Goal: Task Accomplishment & Management: Manage account settings

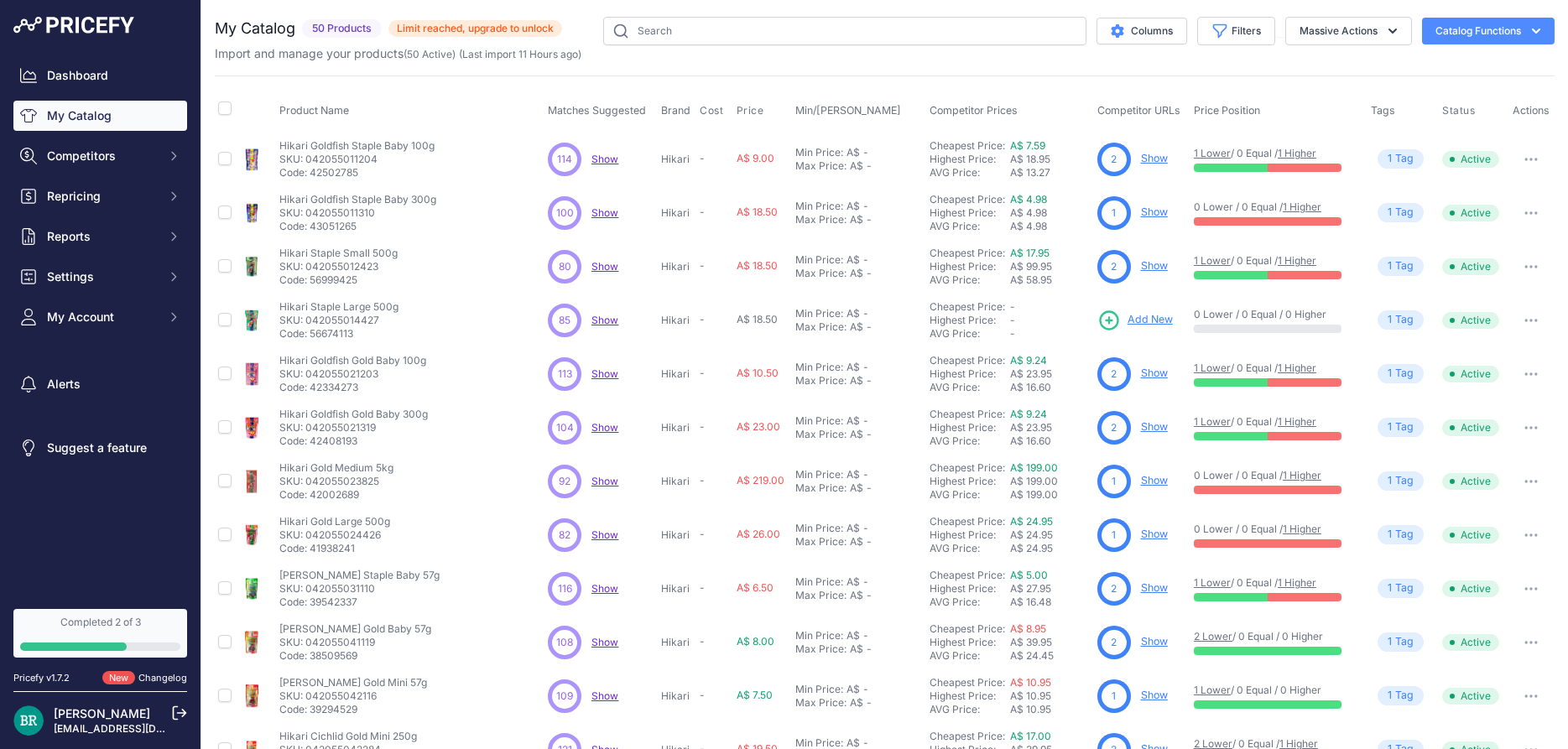
click at [1017, 226] on div "A$ 4.98" at bounding box center [1051, 227] width 81 height 14
click at [1149, 216] on link "Show" at bounding box center [1154, 211] width 27 height 13
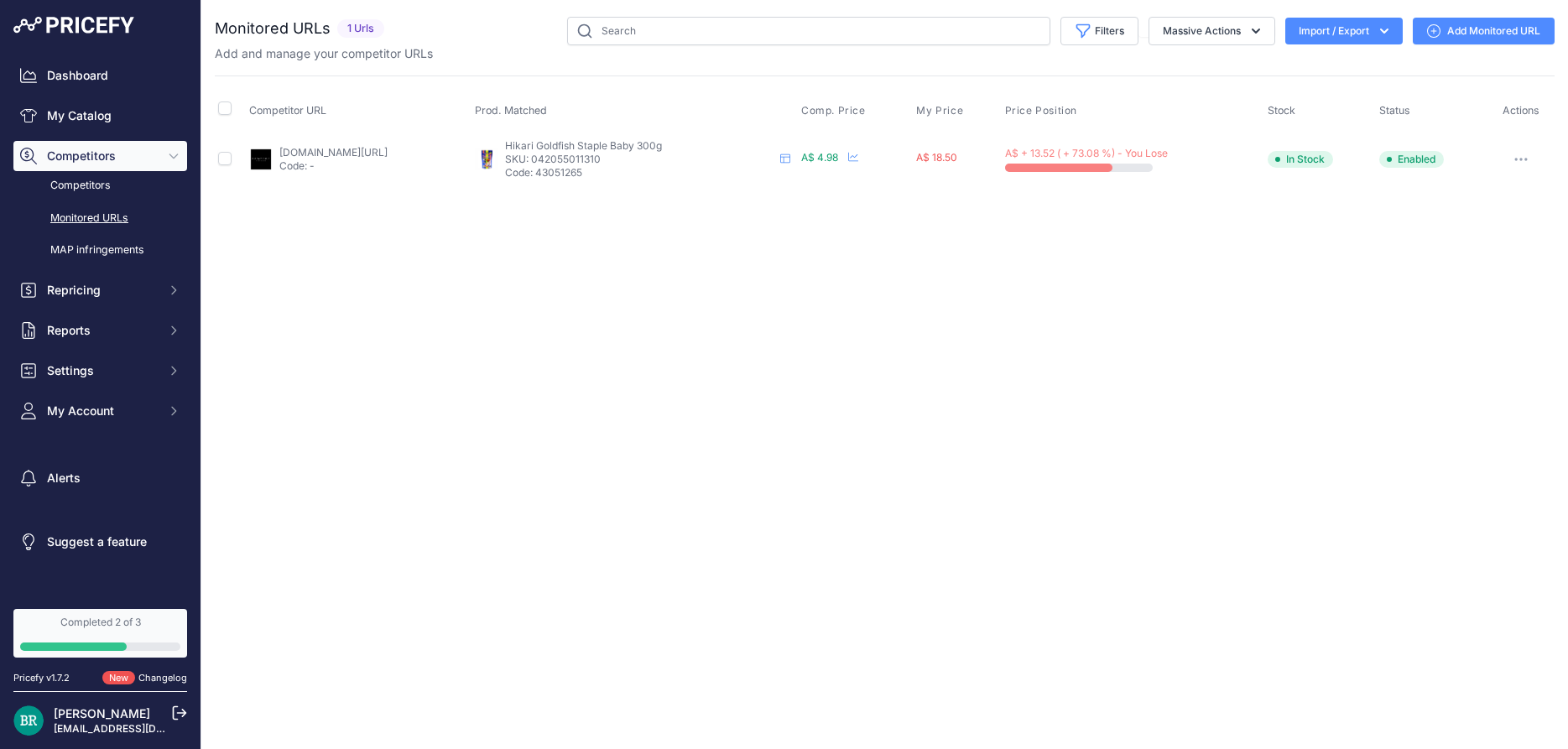
click at [388, 154] on link "bespokeaquariums.com.au/product/hikari-goldfish-staple-baby-300g/?prirule_jdsni…" at bounding box center [334, 152] width 109 height 13
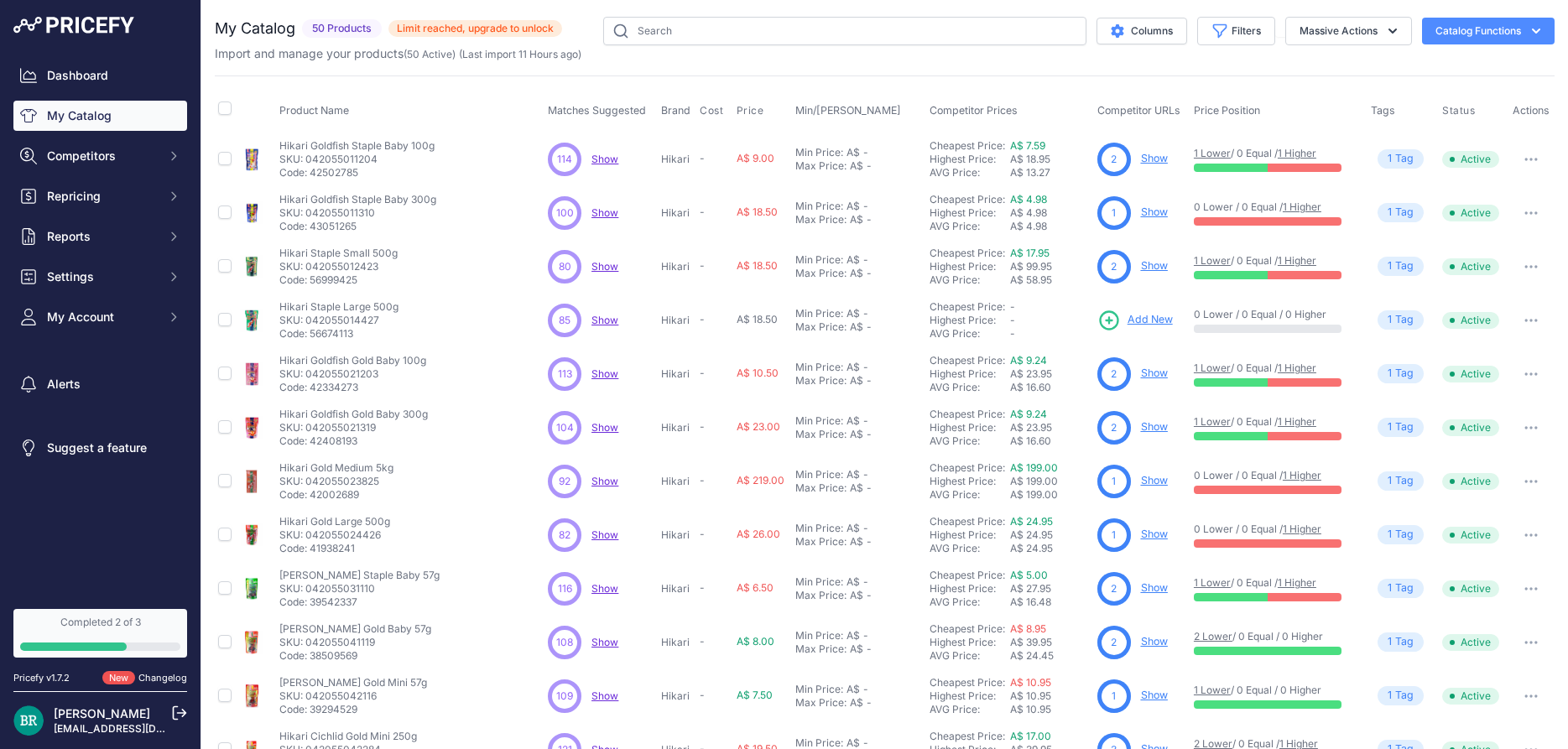
click at [593, 369] on span "Show" at bounding box center [604, 373] width 27 height 13
click at [1352, 28] on button "Massive Actions" at bounding box center [1349, 31] width 126 height 29
click at [1247, 28] on button "Filters" at bounding box center [1235, 31] width 78 height 29
click at [966, 177] on div "AVG Price:" at bounding box center [970, 173] width 81 height 14
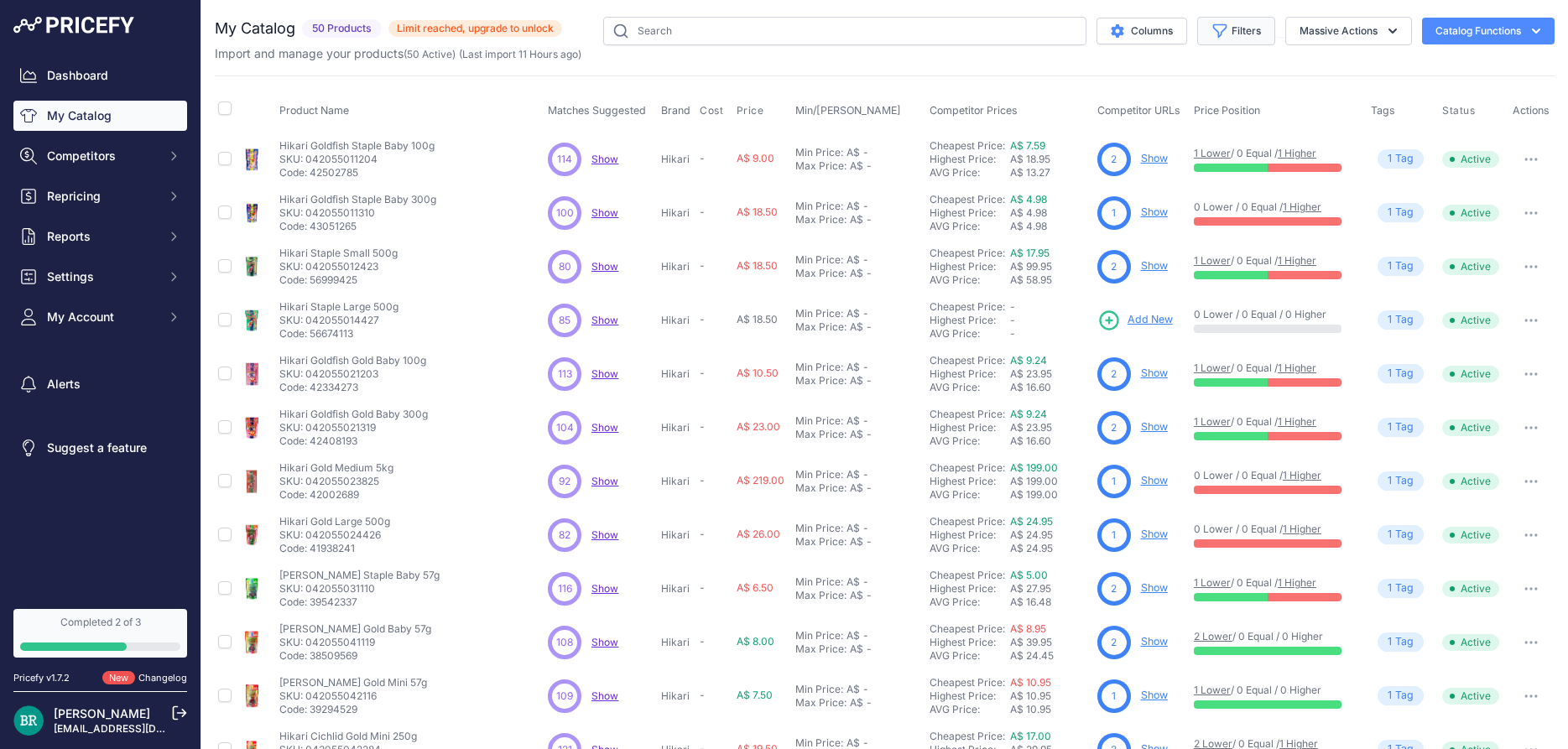
click at [1232, 31] on button "Filters" at bounding box center [1235, 31] width 78 height 29
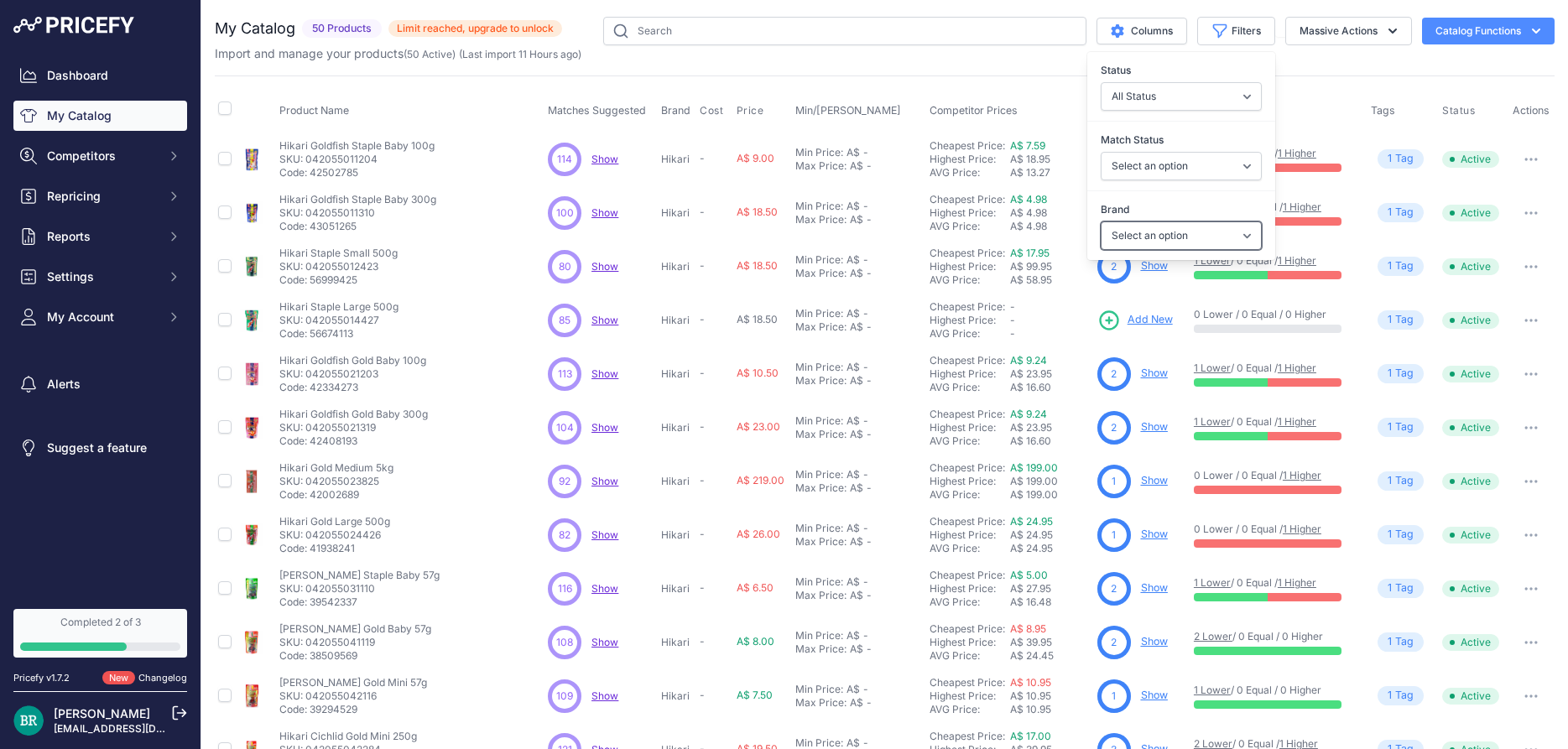
click at [1101, 221] on select "Select an option Aqua Medic Hikari" at bounding box center [1181, 235] width 161 height 29
click at [1101, 82] on select "All Status Only Enabled Only Disabled" at bounding box center [1181, 96] width 161 height 29
click at [1196, 46] on div "Import and manage your products ( 50 Active ) (Last import 11 Hours ago)" at bounding box center [885, 53] width 1340 height 17
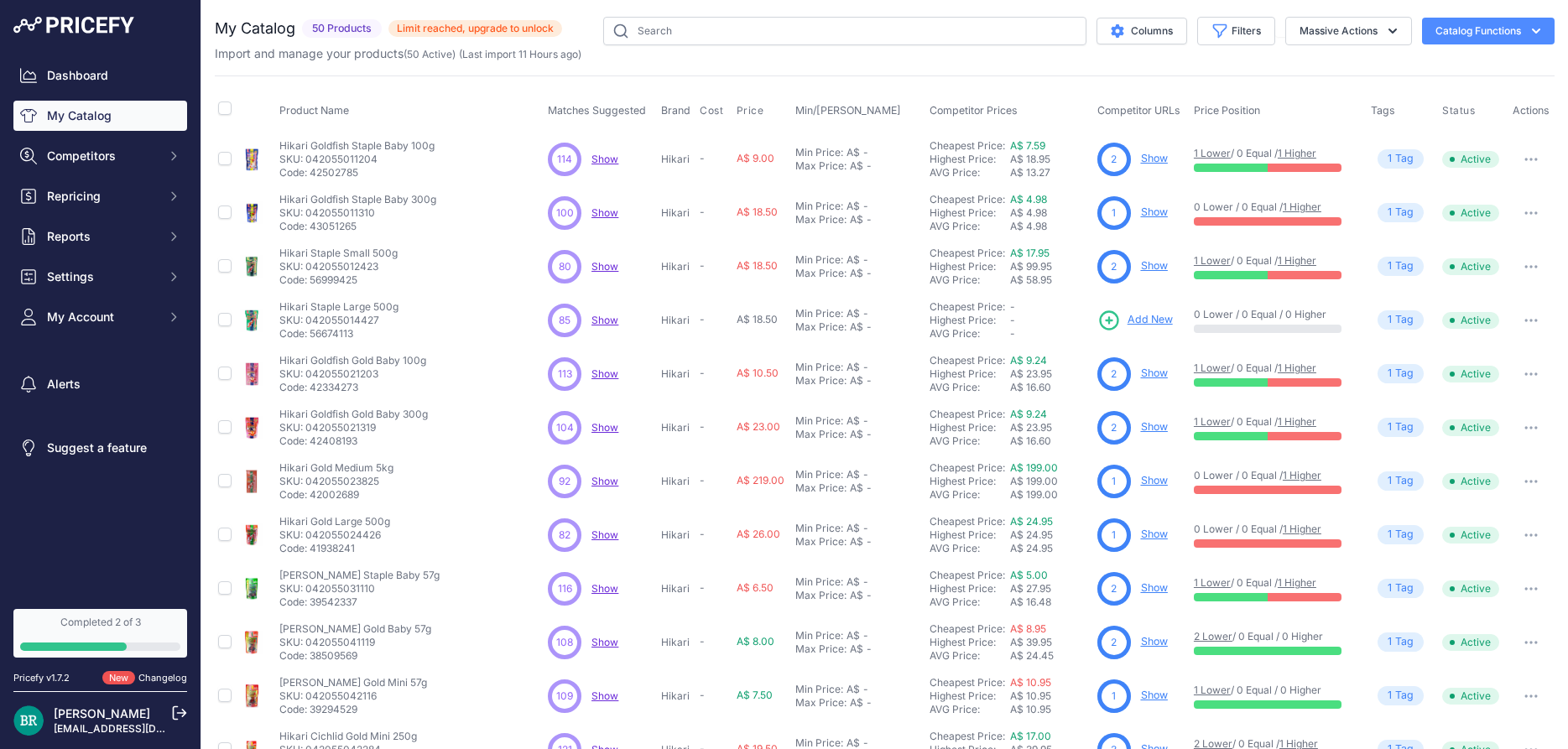
click at [1488, 34] on button "Catalog Functions" at bounding box center [1488, 31] width 132 height 27
click at [1274, 70] on div "My Catalog 50 Products" at bounding box center [885, 503] width 1340 height 974
click at [1142, 22] on button "Columns" at bounding box center [1142, 31] width 91 height 27
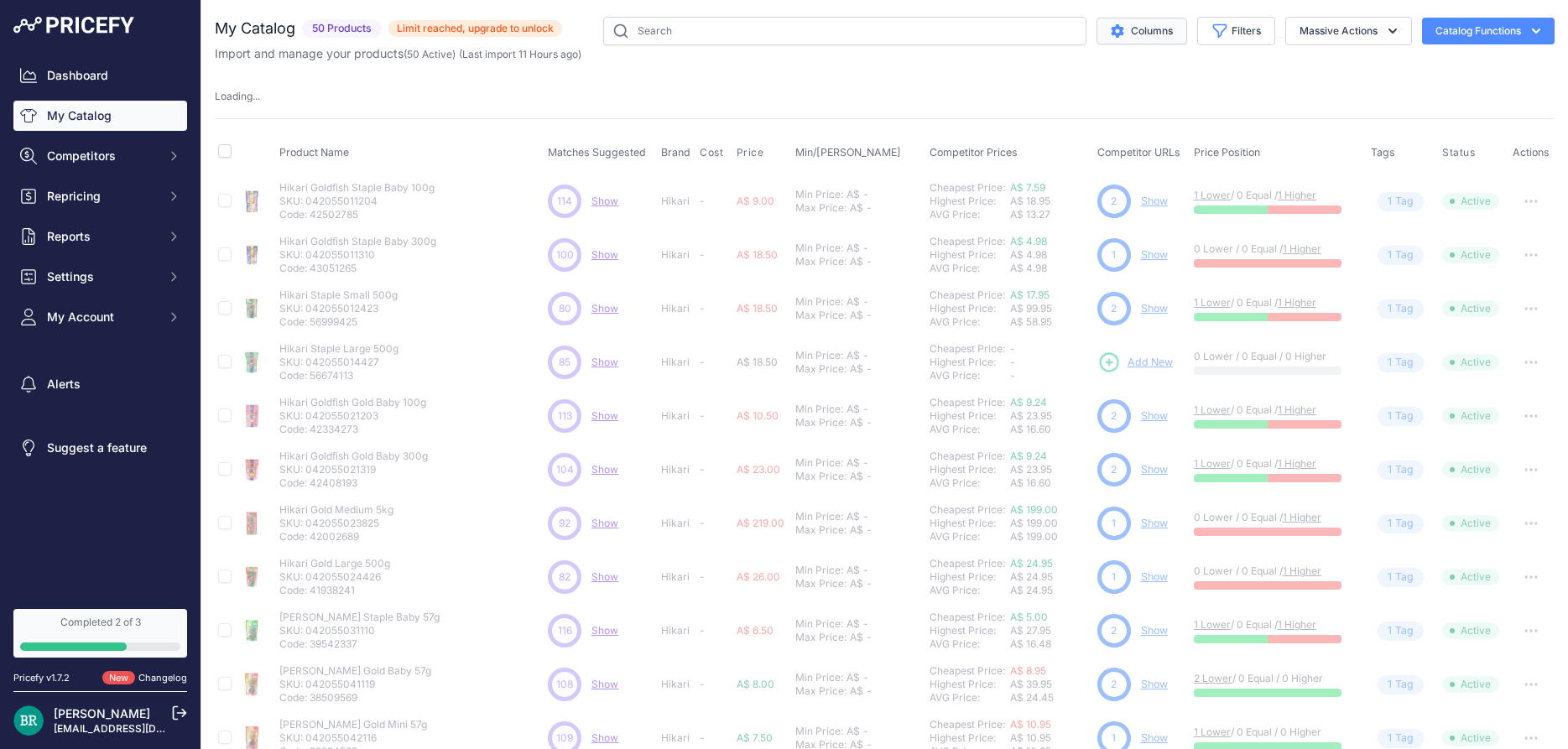
click at [1152, 32] on button "Columns" at bounding box center [1142, 31] width 91 height 27
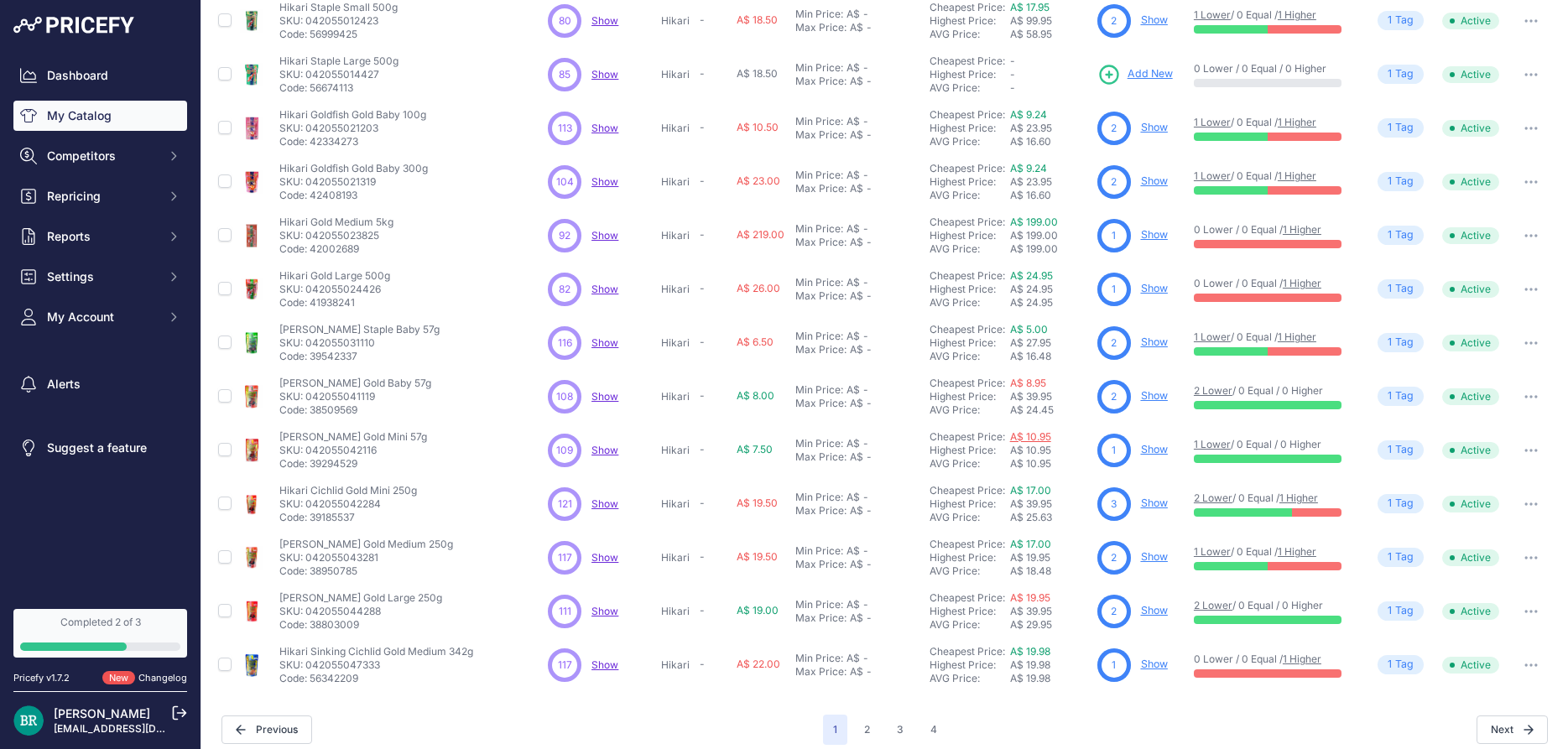
scroll to position [258, 0]
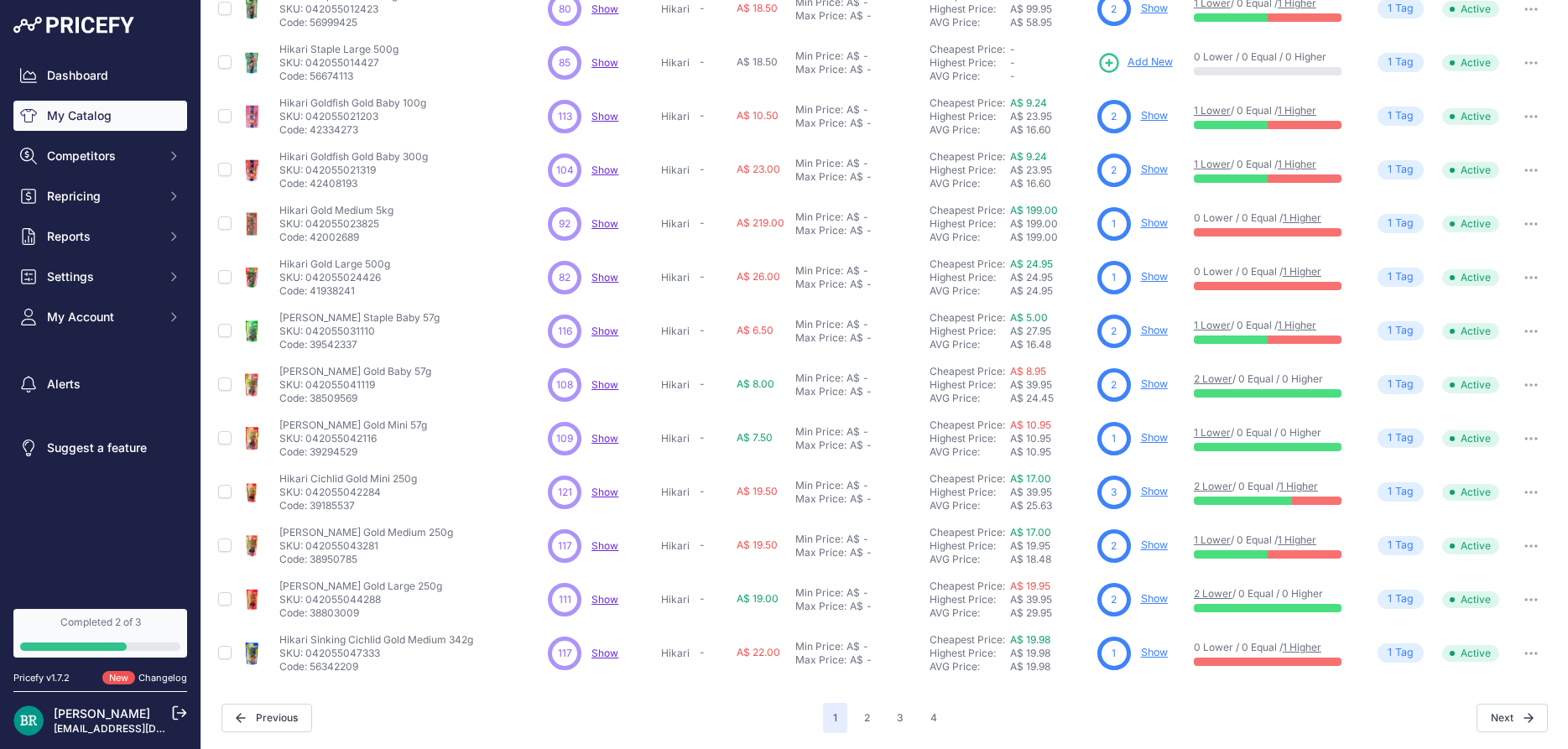
click at [1125, 334] on circle at bounding box center [1114, 332] width 34 height 34
click at [1154, 329] on link "Show" at bounding box center [1154, 330] width 27 height 13
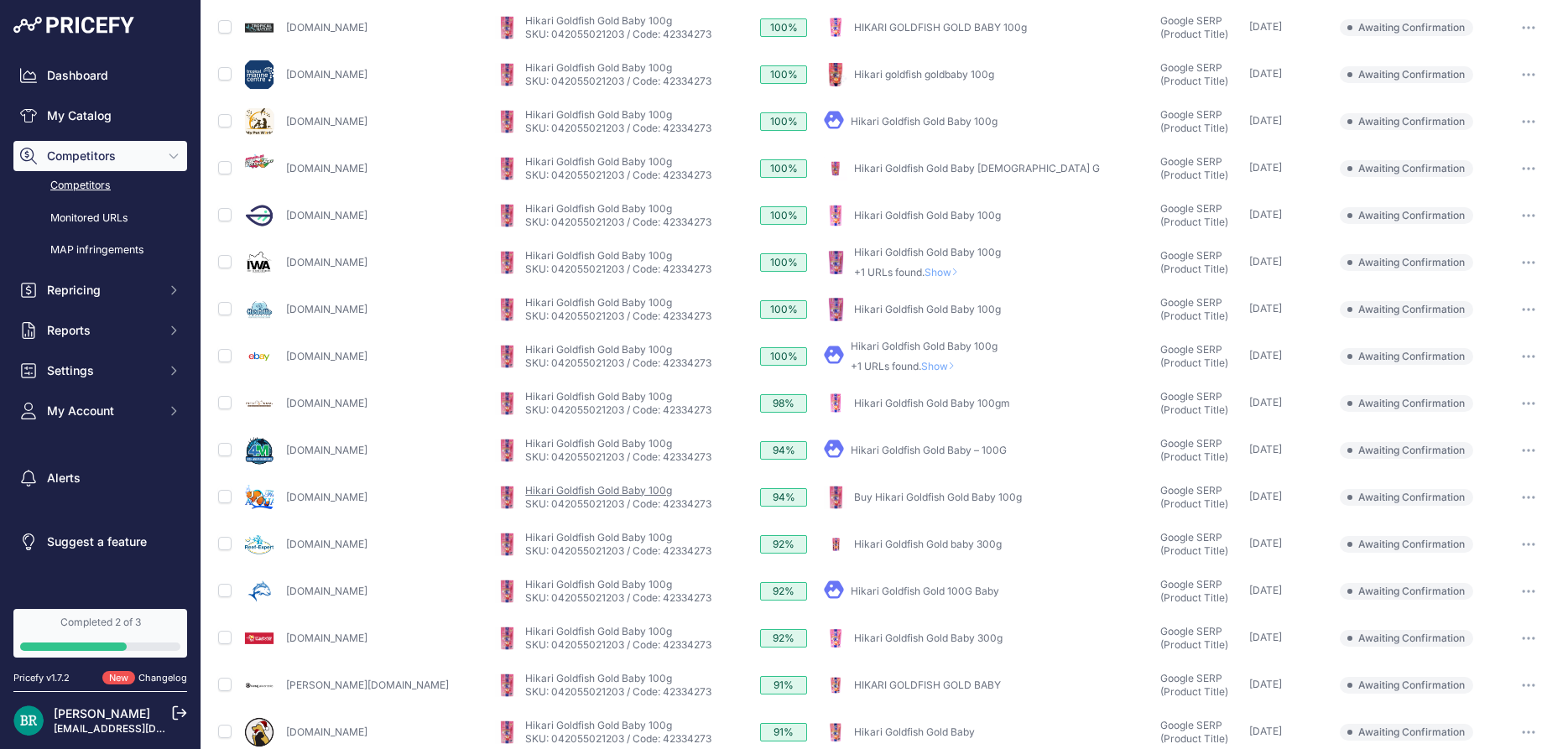
scroll to position [302, 0]
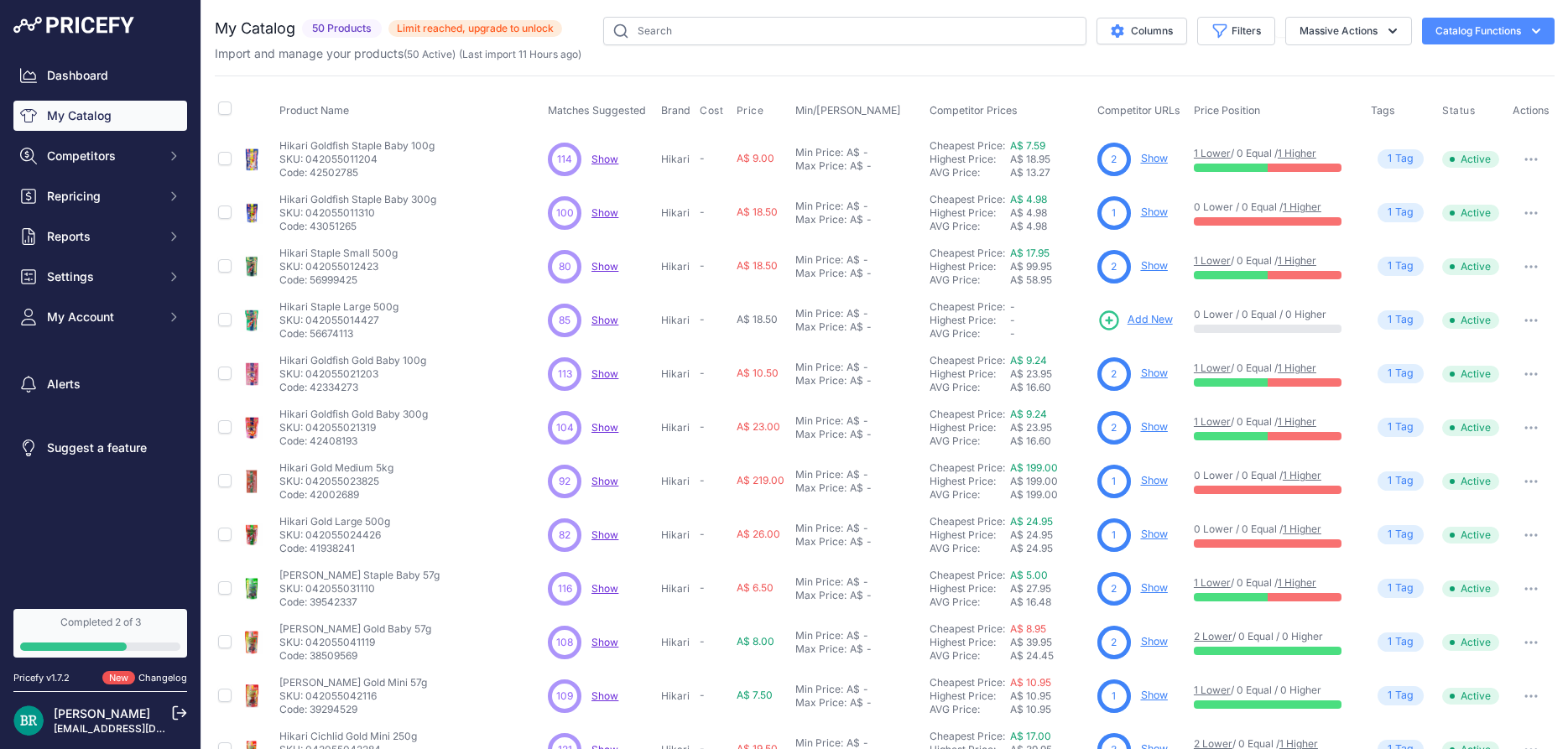
scroll to position [258, 0]
